Goal: Information Seeking & Learning: Learn about a topic

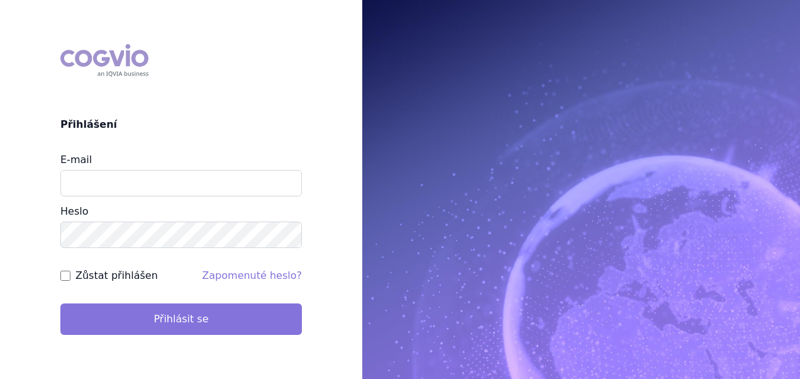
type input "aplikace.ocul1@vzp.cz"
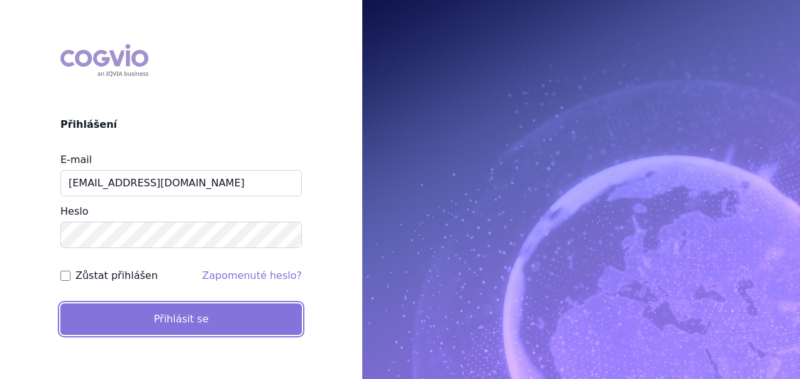
click at [162, 315] on button "Přihlásit se" at bounding box center [181, 318] width 242 height 31
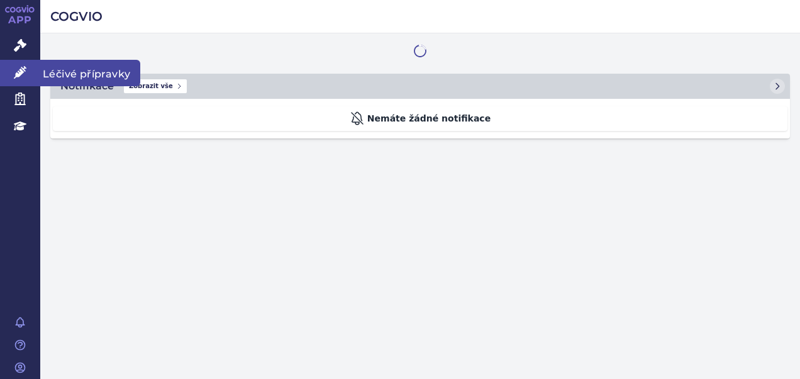
click at [23, 74] on icon at bounding box center [20, 72] width 13 height 13
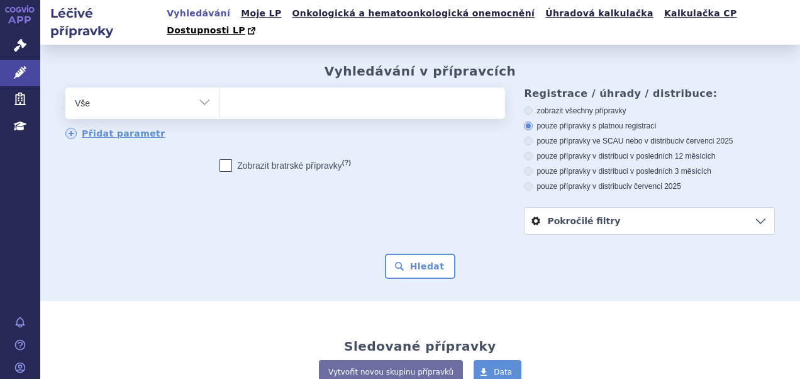
click at [337, 87] on ul at bounding box center [361, 100] width 282 height 26
click at [220, 87] on select at bounding box center [220, 102] width 1 height 31
type input "so"
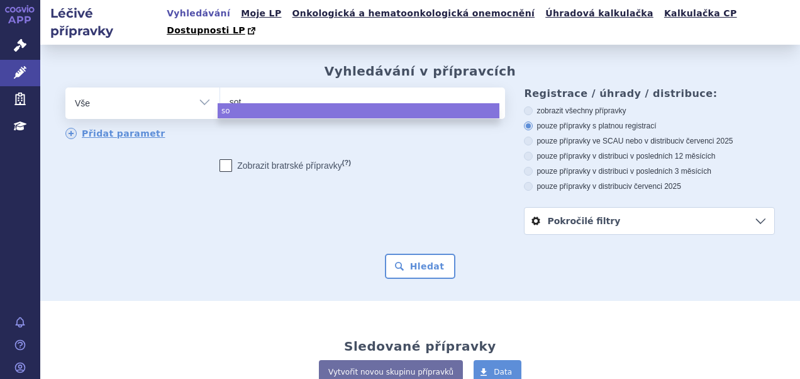
type input "soty"
type input "sotyk"
type input "sotyktu"
select select "sotyktu"
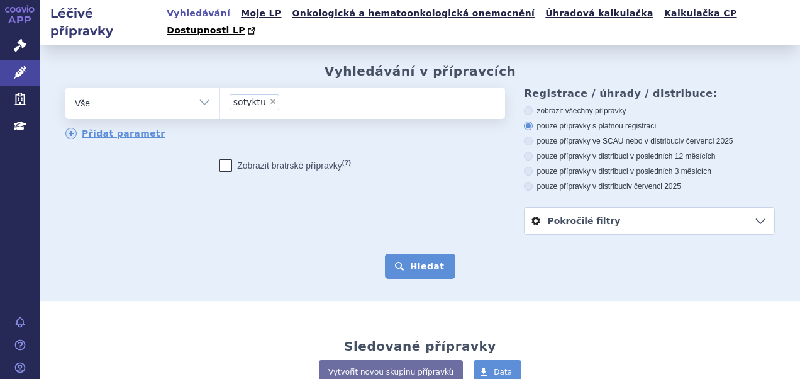
click at [429, 259] on button "Hledat" at bounding box center [420, 266] width 71 height 25
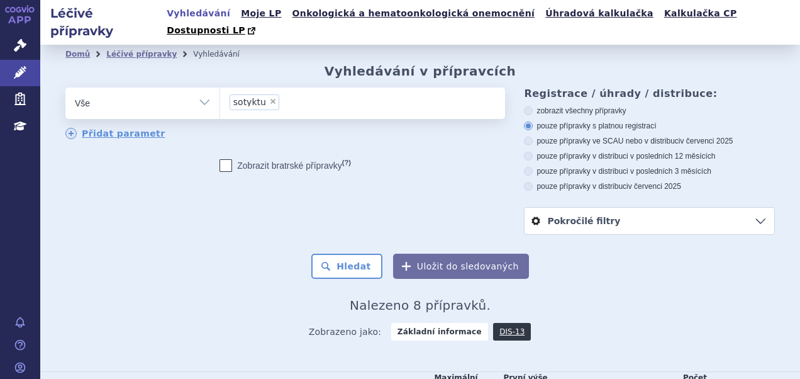
scroll to position [254, 0]
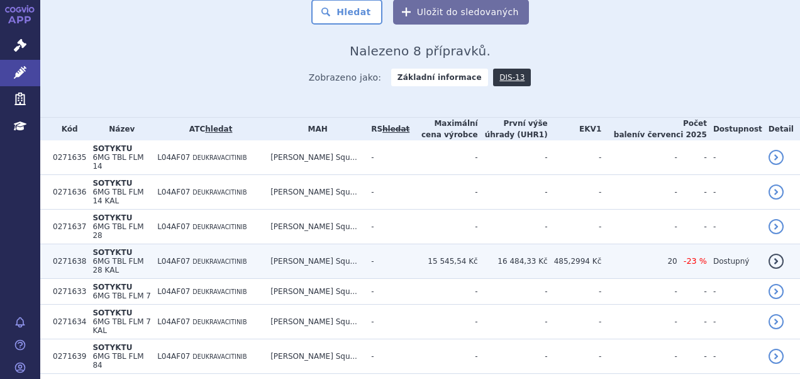
click at [458, 244] on td "15 545,54 Kč" at bounding box center [444, 261] width 68 height 35
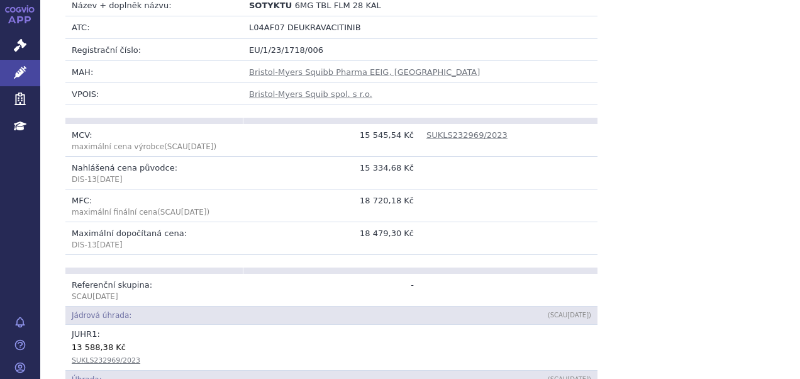
scroll to position [63, 0]
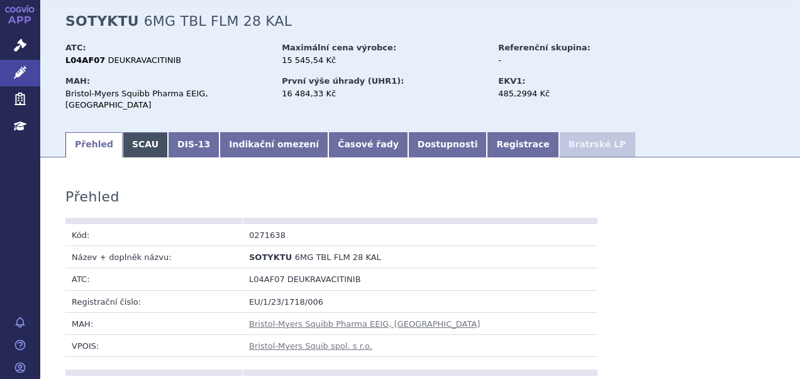
click at [128, 132] on link "SCAU" at bounding box center [145, 144] width 45 height 25
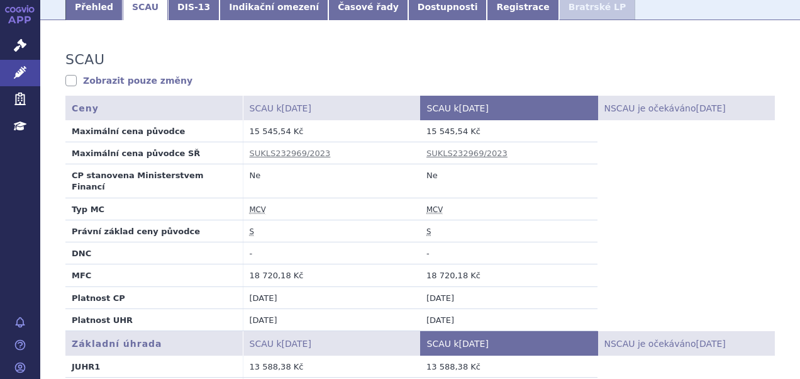
scroll to position [315, 0]
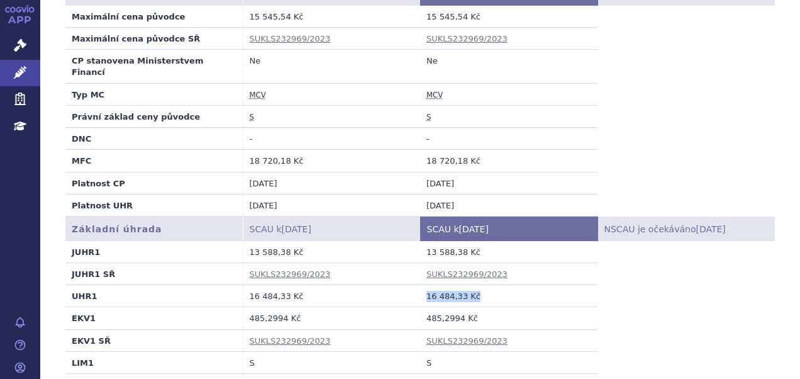
drag, startPoint x: 485, startPoint y: 258, endPoint x: 410, endPoint y: 257, distance: 74.9
click at [410, 285] on tr "UHR1 16 484,33 Kč 16 484,33 Kč" at bounding box center [420, 296] width 710 height 22
copy tr "16 484,33 Kč 16 484,33 Kč"
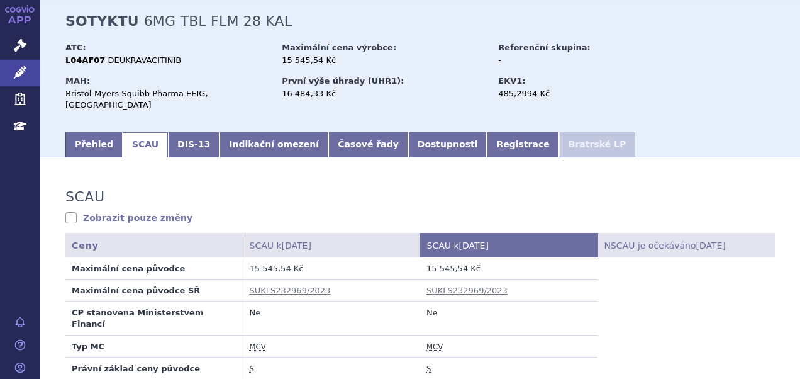
scroll to position [0, 0]
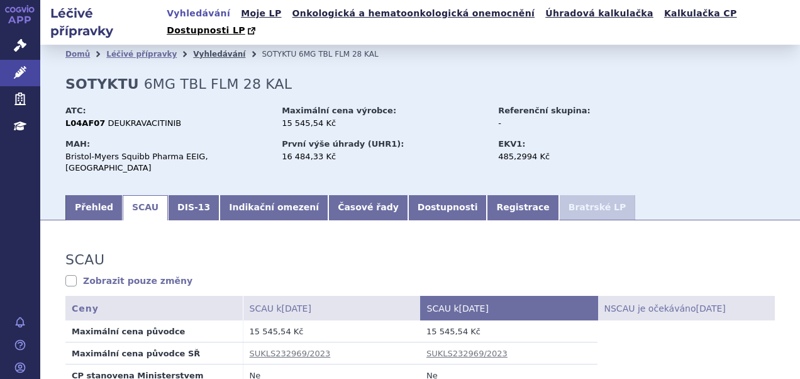
click at [193, 50] on link "Vyhledávání" at bounding box center [219, 54] width 52 height 9
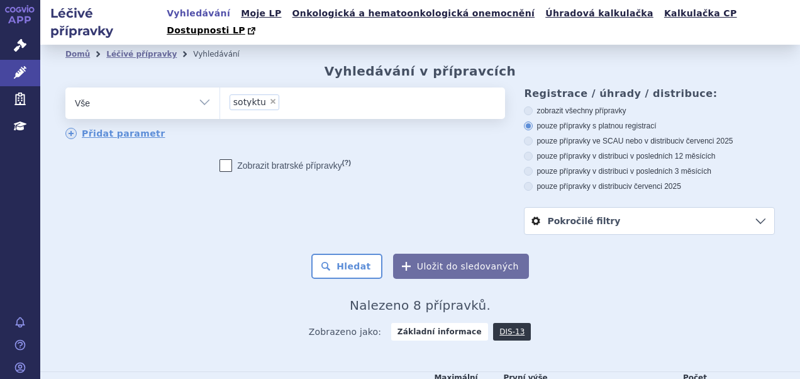
click at [371, 87] on ul "× sotyktu" at bounding box center [361, 101] width 282 height 28
click at [220, 87] on select "sotyktu" at bounding box center [220, 102] width 1 height 31
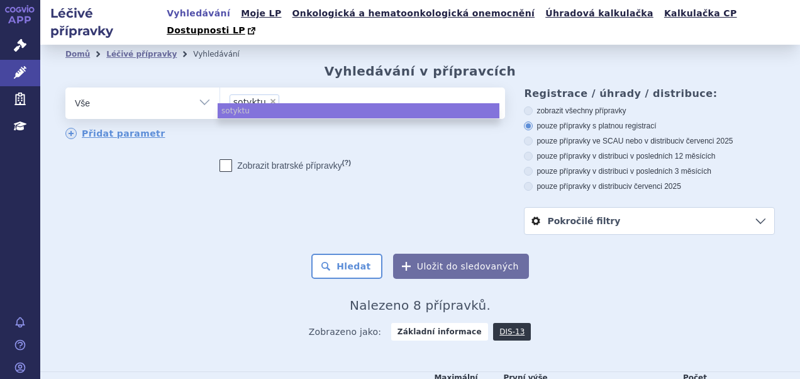
select select
type input "sotykt"
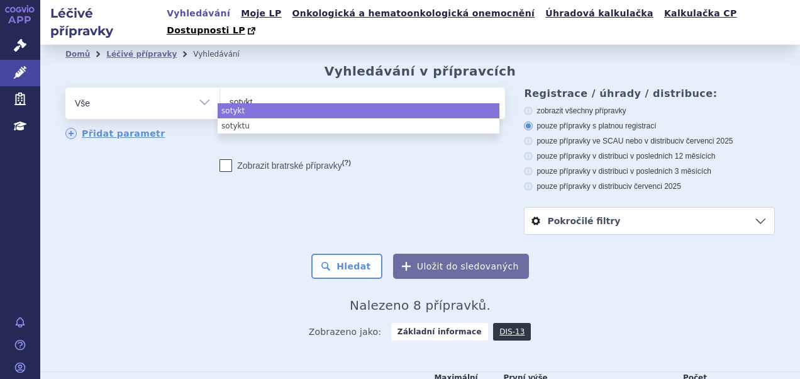
type input "sotyk"
type input "soty"
type input "so"
type input "s"
type input "ot"
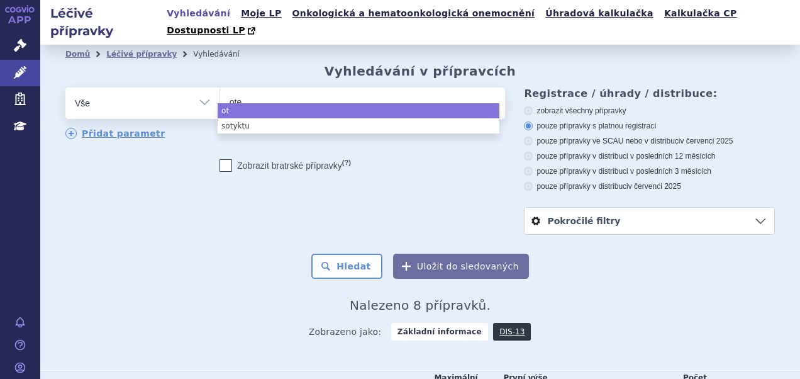
type input "otez"
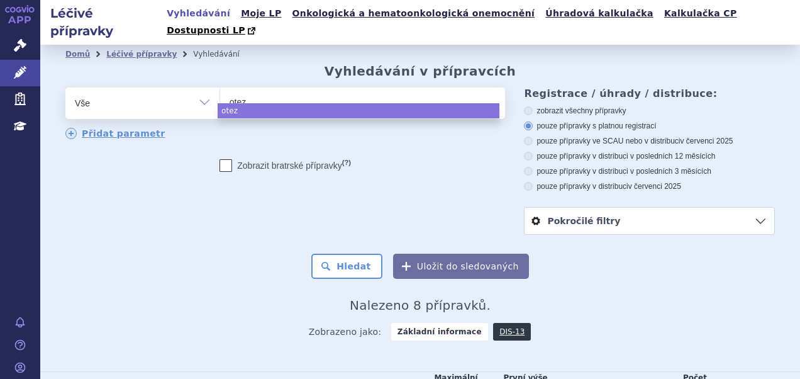
type input "otezl"
type input "otezla"
select select "otezla"
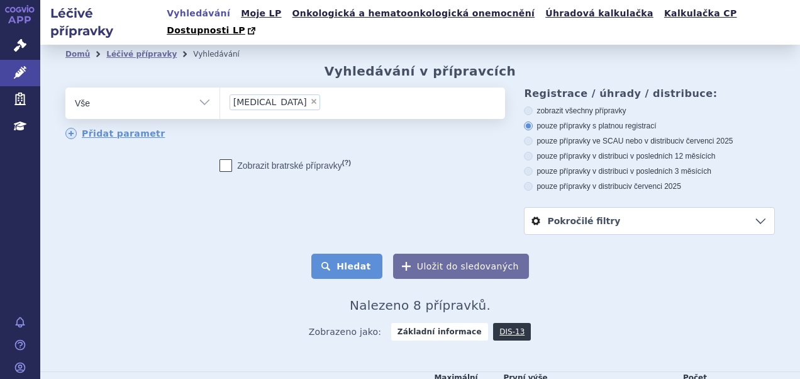
click at [337, 254] on button "Hledat" at bounding box center [346, 266] width 71 height 25
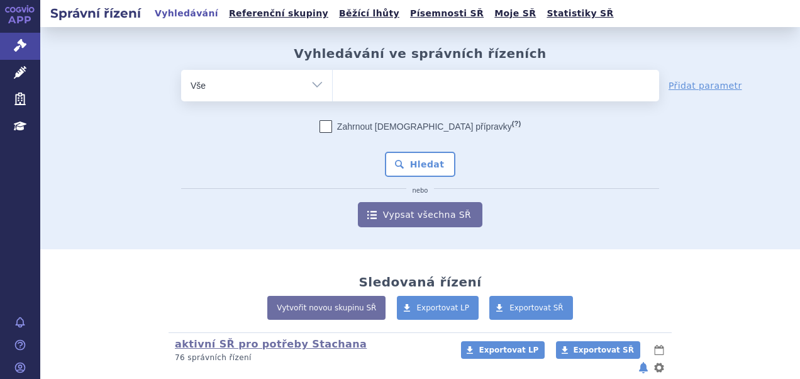
click at [107, 11] on h2 "Správní řízení" at bounding box center [95, 13] width 111 height 18
click at [10, 15] on link "APP" at bounding box center [20, 16] width 40 height 33
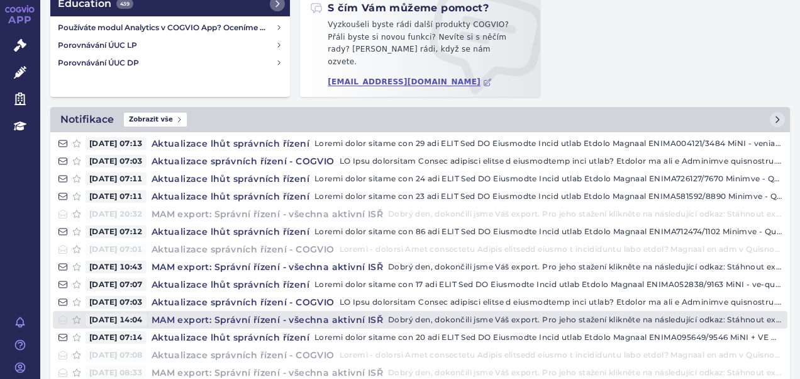
scroll to position [315, 0]
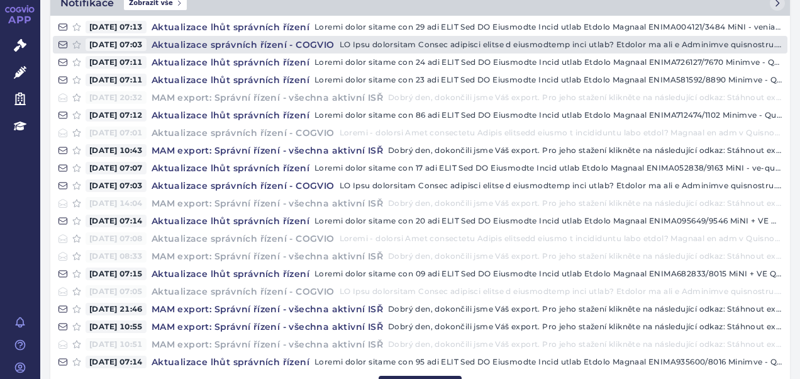
click at [233, 38] on h4 "Aktualizace správních řízení - COGVIO" at bounding box center [243, 44] width 193 height 13
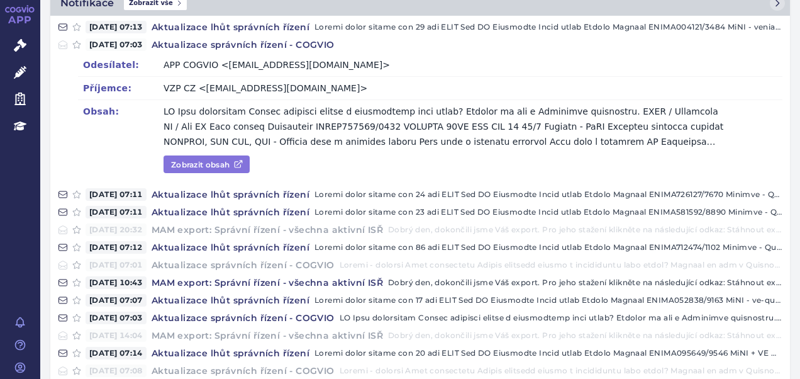
click at [213, 155] on link "Zobrazit obsah" at bounding box center [207, 164] width 86 height 18
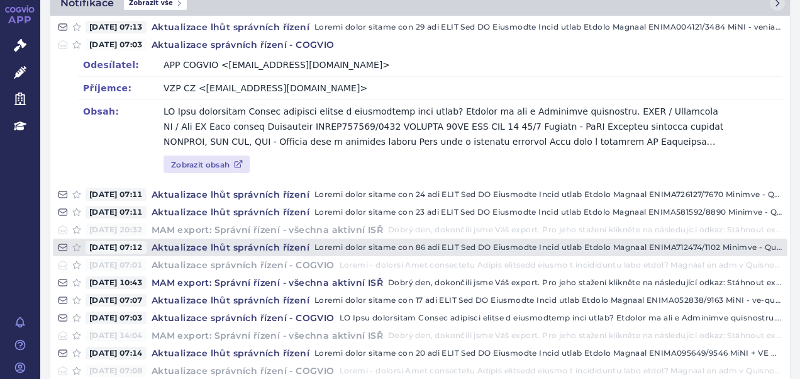
click at [294, 241] on h4 "Aktualizace lhůt správních řízení" at bounding box center [231, 247] width 168 height 13
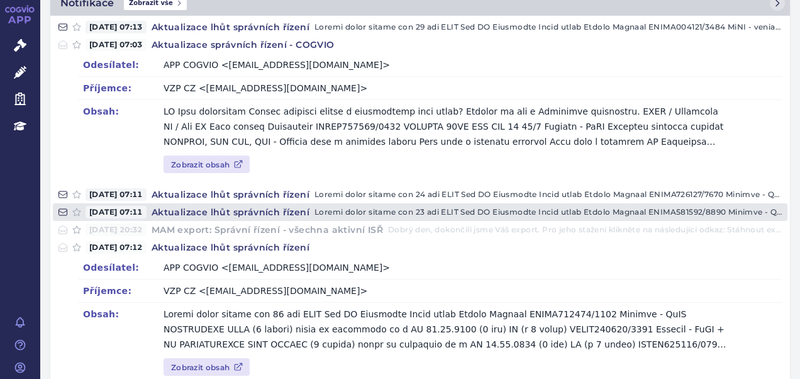
click at [299, 206] on h4 "Aktualizace lhůt správních řízení" at bounding box center [231, 212] width 168 height 13
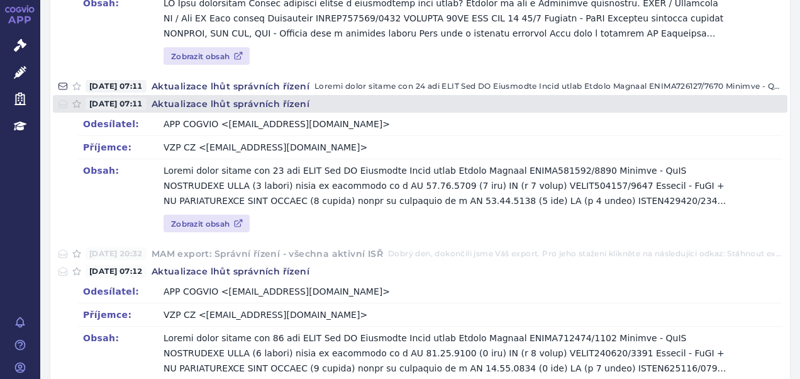
scroll to position [440, 0]
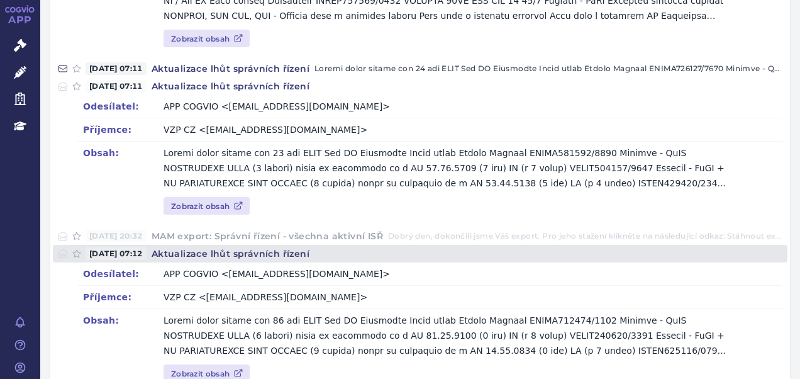
click at [277, 247] on h4 "Aktualizace lhůt správních řízení" at bounding box center [231, 253] width 168 height 13
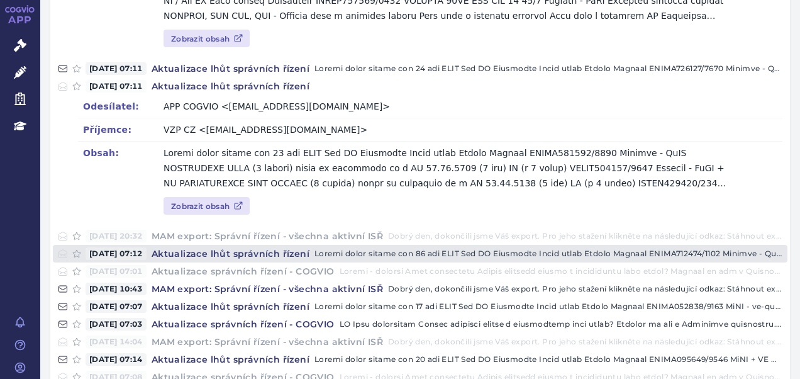
click at [271, 247] on h4 "Aktualizace lhůt správních řízení" at bounding box center [231, 253] width 168 height 13
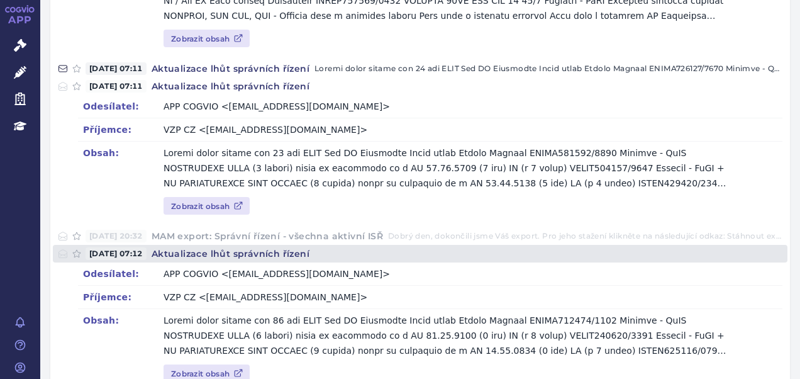
scroll to position [566, 0]
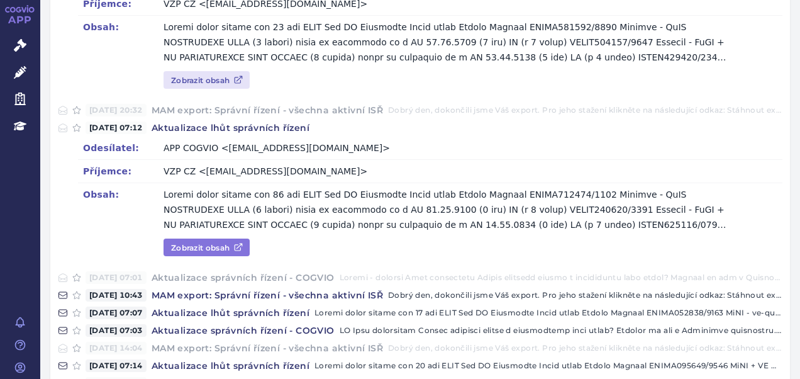
click at [234, 238] on link "Zobrazit obsah" at bounding box center [207, 247] width 86 height 18
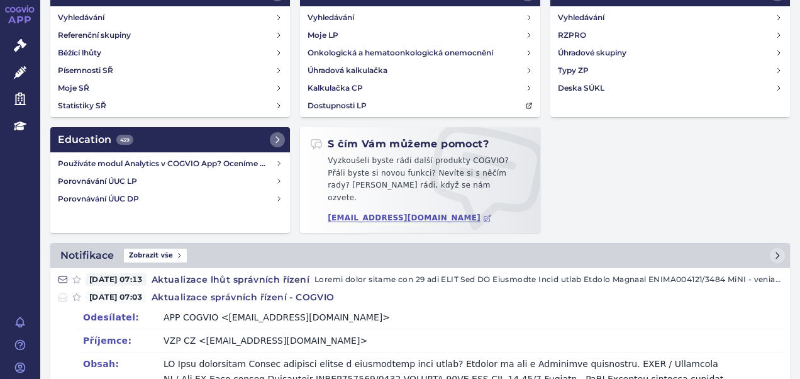
scroll to position [0, 0]
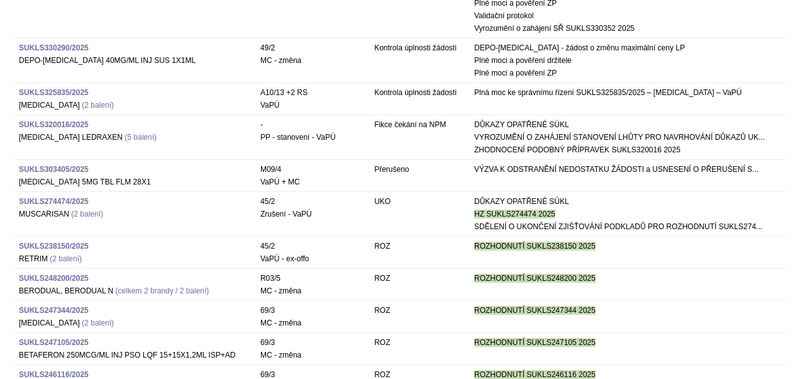
scroll to position [126, 0]
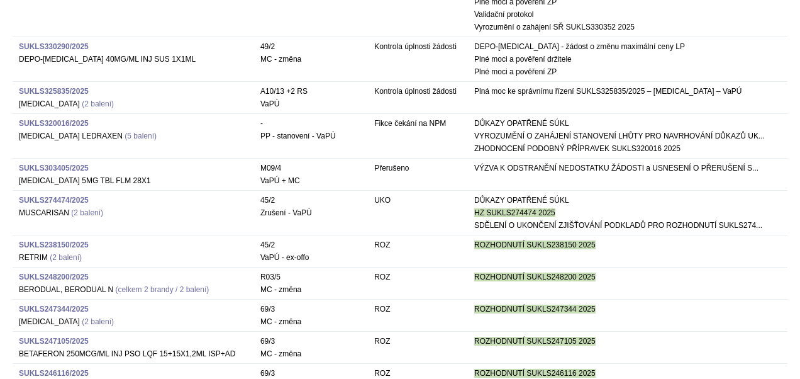
click at [55, 88] on strong "SUKLS325835/2025" at bounding box center [54, 91] width 70 height 9
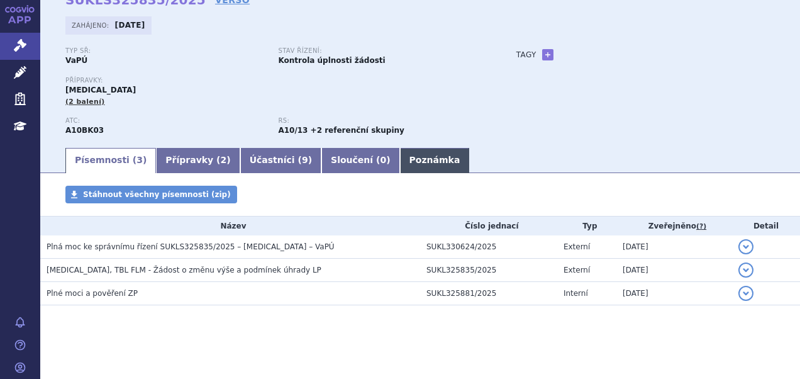
scroll to position [68, 0]
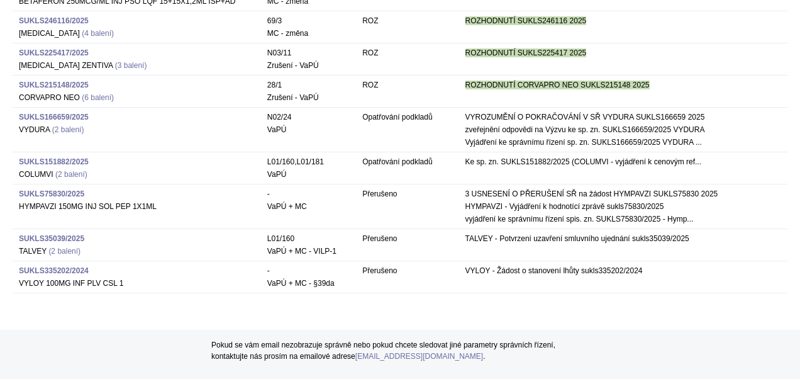
scroll to position [1793, 0]
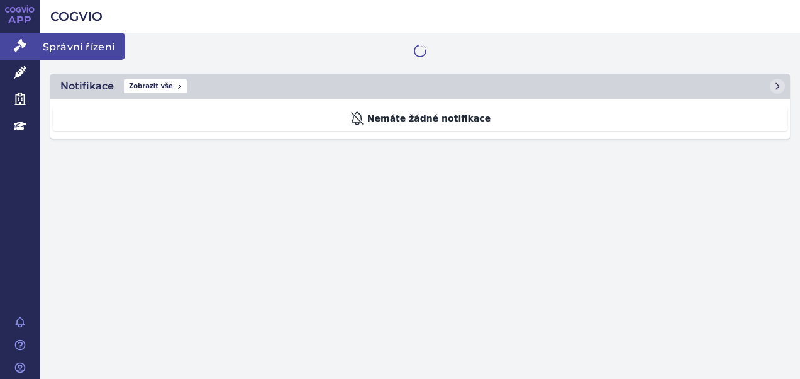
click at [17, 43] on icon at bounding box center [20, 45] width 13 height 13
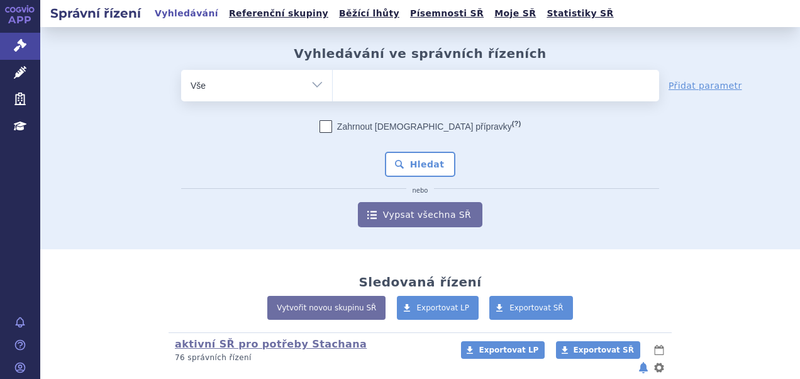
click at [371, 86] on ul at bounding box center [496, 83] width 327 height 26
click at [333, 86] on select at bounding box center [332, 84] width 1 height 31
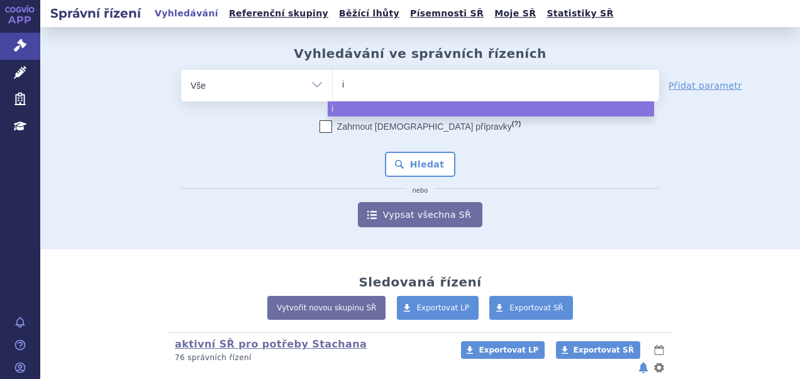
type input "is"
type input "iso"
type input "isop"
type input "isopri"
type input "isoprino"
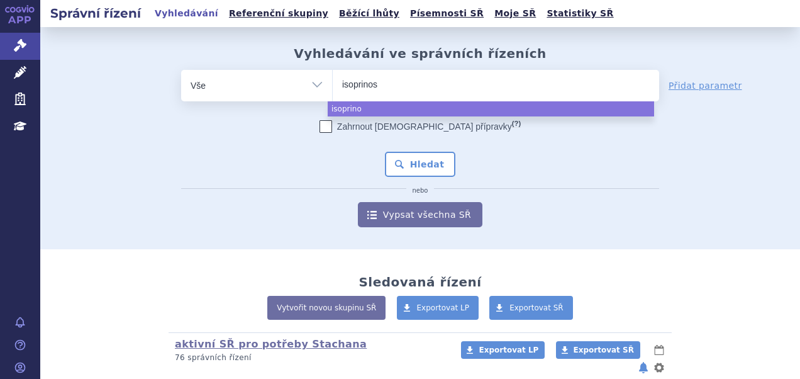
type input "isoprinosi"
type input "isoprinosine"
select select "isoprinosine"
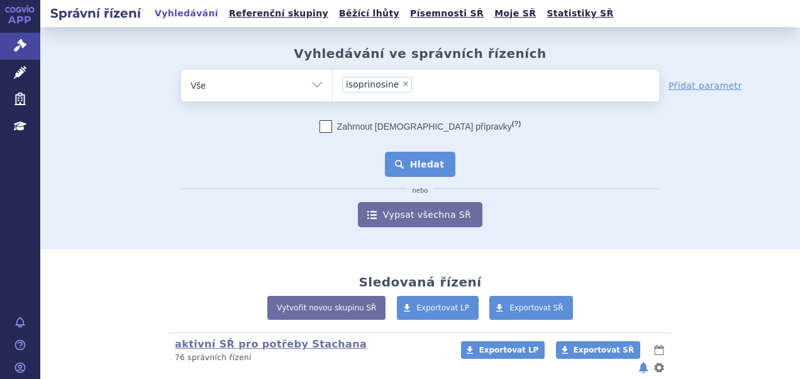
click at [419, 168] on button "Hledat" at bounding box center [420, 164] width 71 height 25
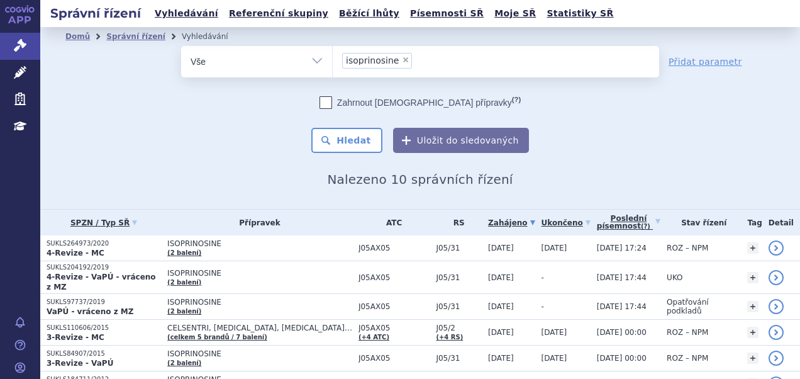
click at [402, 62] on span "×" at bounding box center [406, 60] width 8 height 8
click at [333, 62] on select "isoprinosine" at bounding box center [332, 60] width 1 height 31
select select
type input "al"
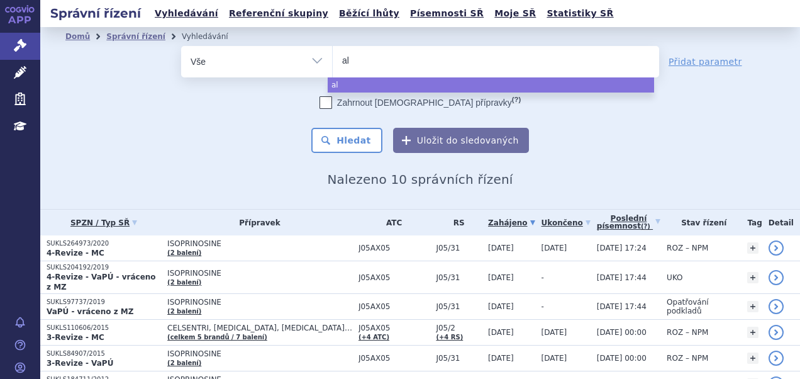
type input "alu"
type input "alut"
type input "alutta"
type input "aluttar"
type input "aluttard"
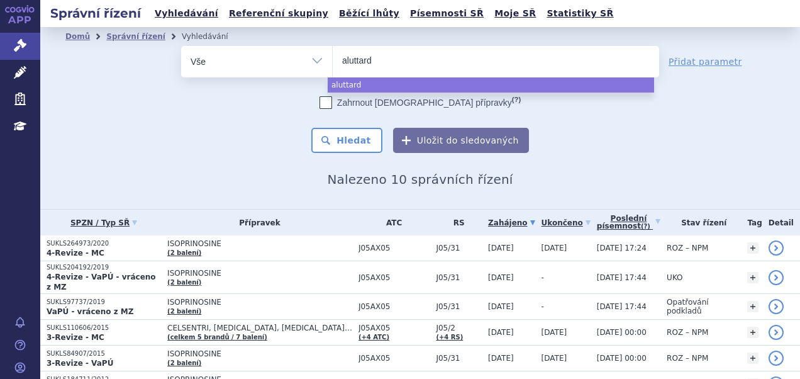
select select "aluttard"
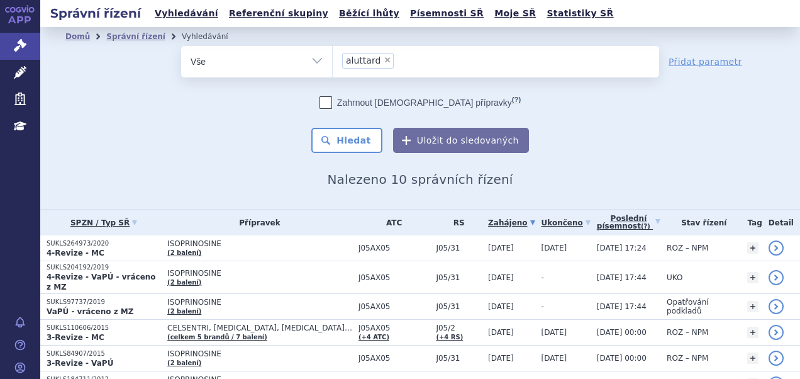
type input ")"
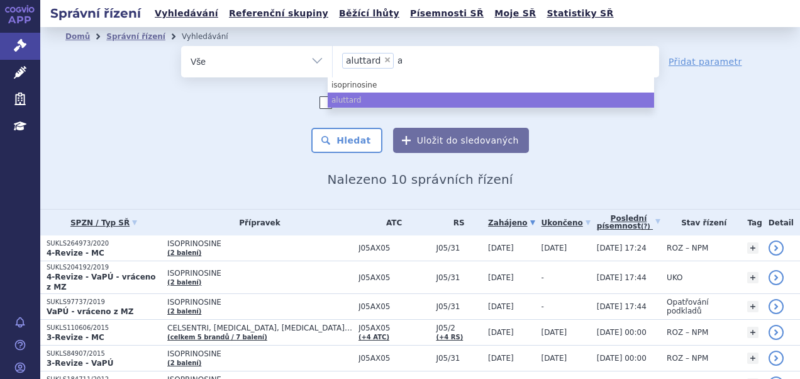
type input "aluttar"
select select
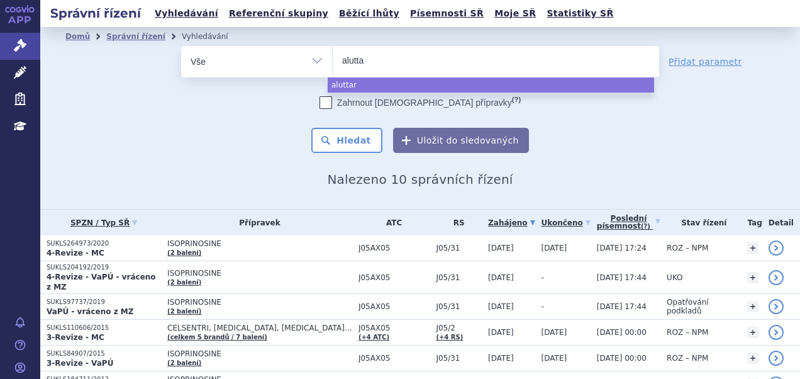
type input "alutt"
type input "alut"
type input "aluta"
type input "alutar"
type input "alutard"
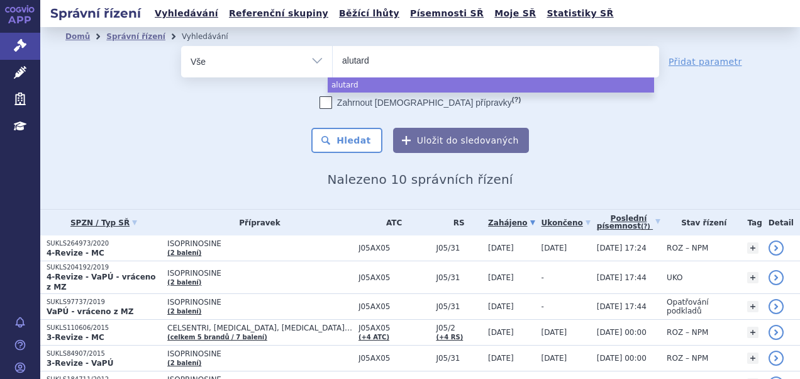
select select "alutard"
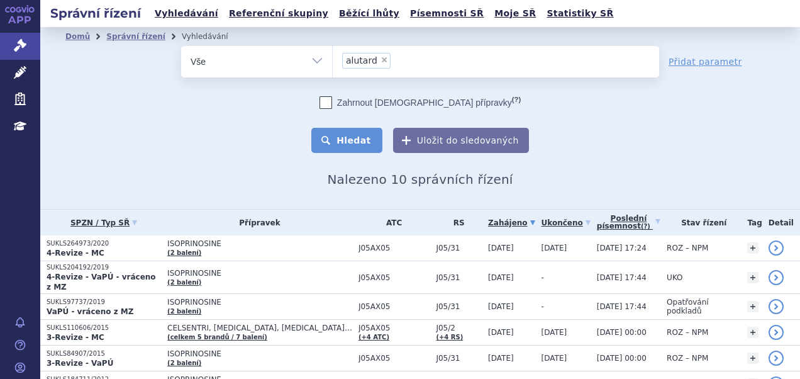
click at [345, 142] on button "Hledat" at bounding box center [346, 140] width 71 height 25
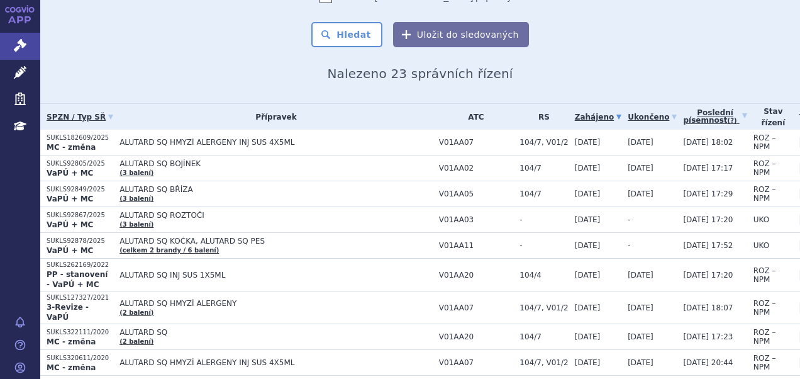
scroll to position [126, 0]
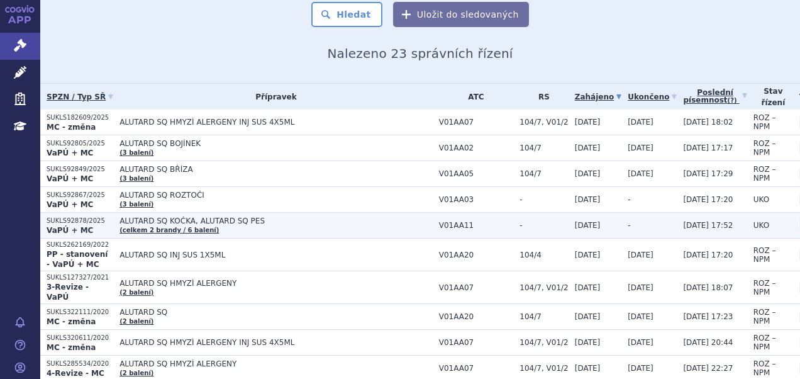
click at [262, 223] on td "ALUTARD SQ KOČKA, ALUTARD SQ PES (celkem 2 [PERSON_NAME] / 6 balení)" at bounding box center [273, 226] width 320 height 26
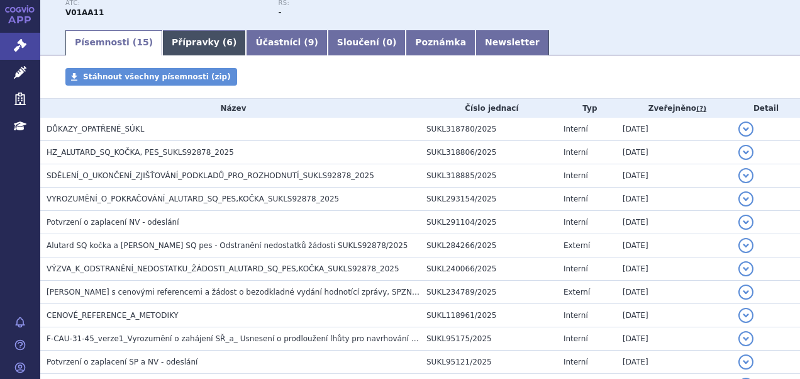
scroll to position [189, 0]
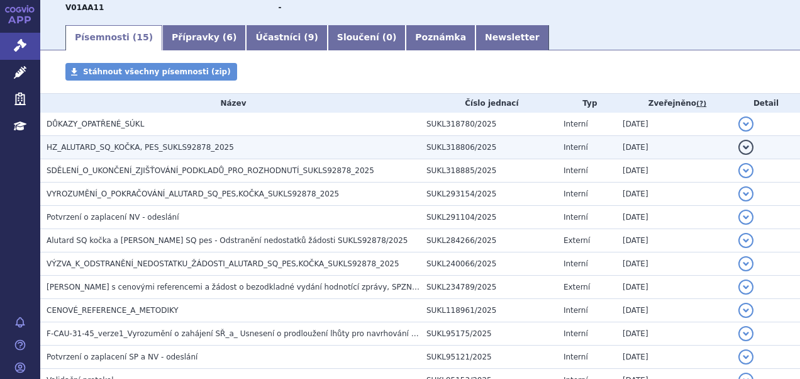
click at [133, 147] on span "HZ_ALUTARD_SQ_KOČKA, PES_SUKLS92878_2025" at bounding box center [140, 147] width 187 height 9
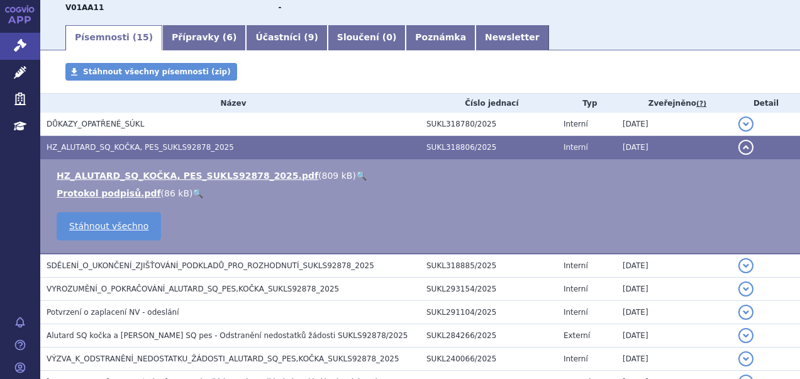
click at [356, 176] on link "🔍" at bounding box center [361, 175] width 11 height 10
